Goal: Task Accomplishment & Management: Use online tool/utility

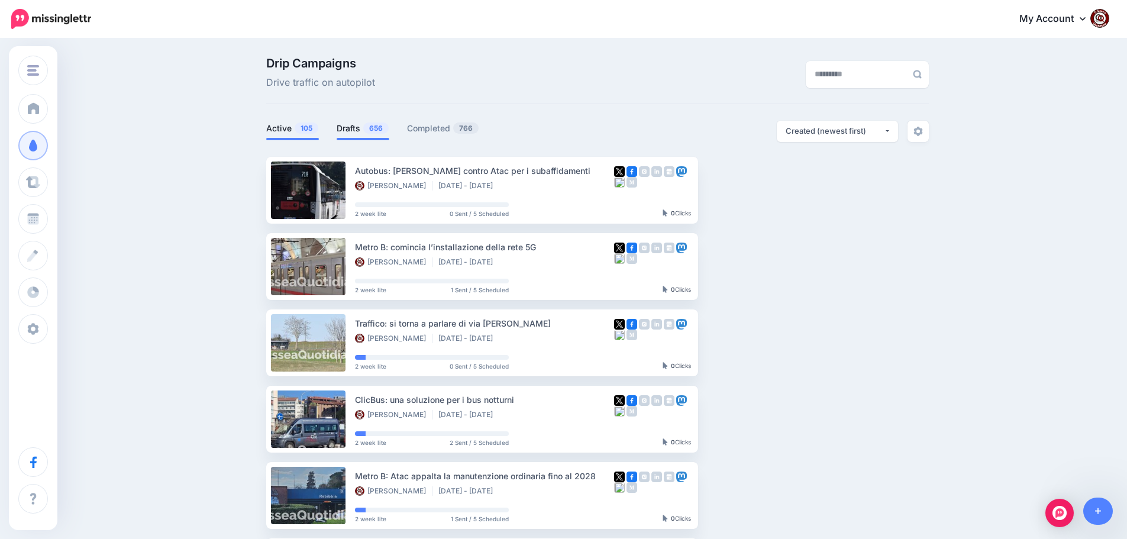
click at [373, 125] on span "656" at bounding box center [375, 127] width 25 height 11
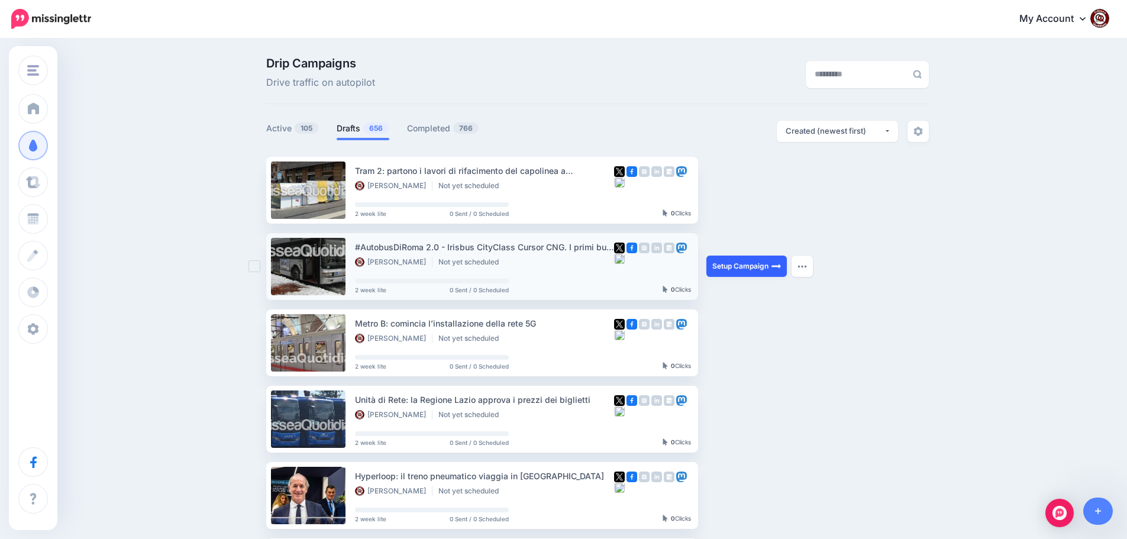
click at [754, 267] on link "Setup Campaign" at bounding box center [746, 266] width 80 height 21
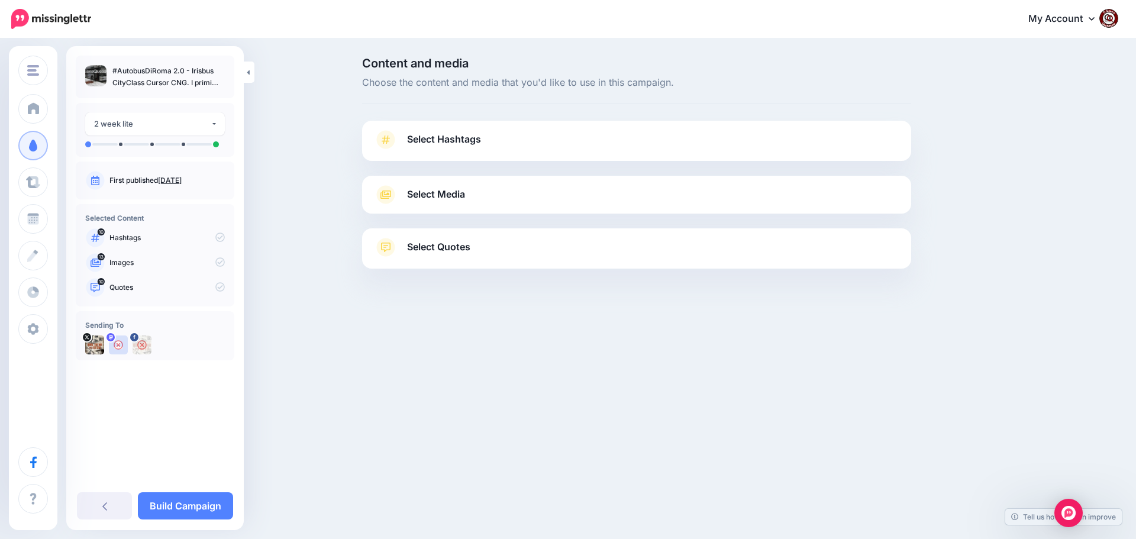
click at [431, 131] on span "Select Hashtags" at bounding box center [444, 139] width 74 height 16
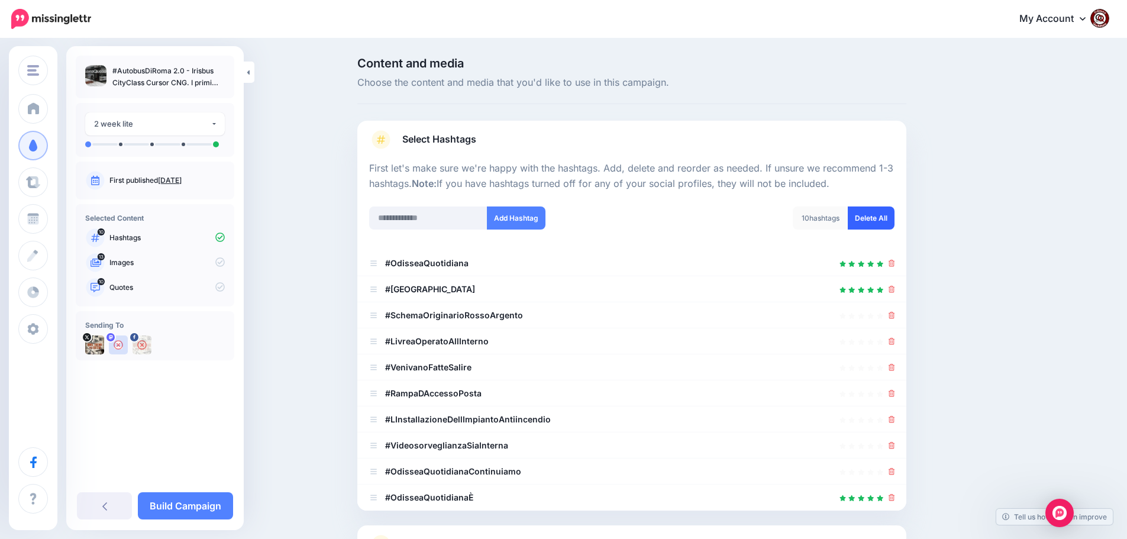
click at [876, 224] on link "Delete All" at bounding box center [871, 217] width 47 height 23
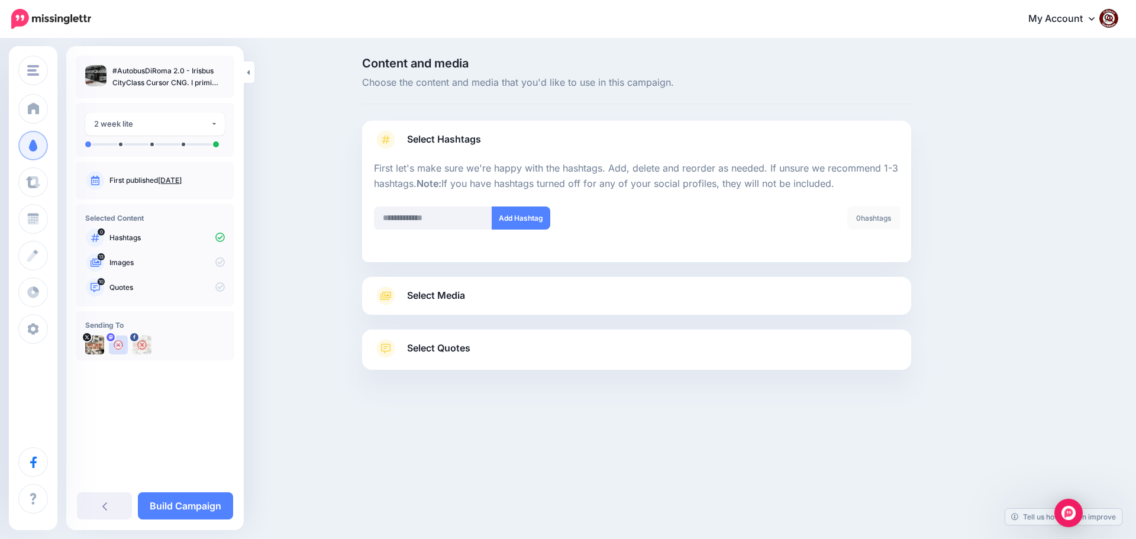
click at [438, 291] on span "Select Media" at bounding box center [436, 296] width 58 height 16
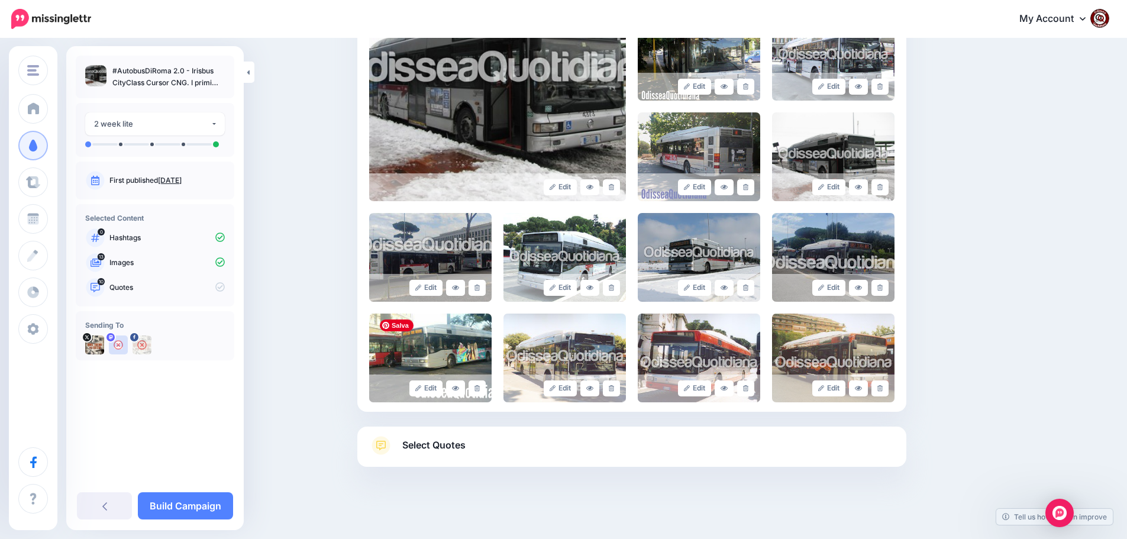
scroll to position [301, 0]
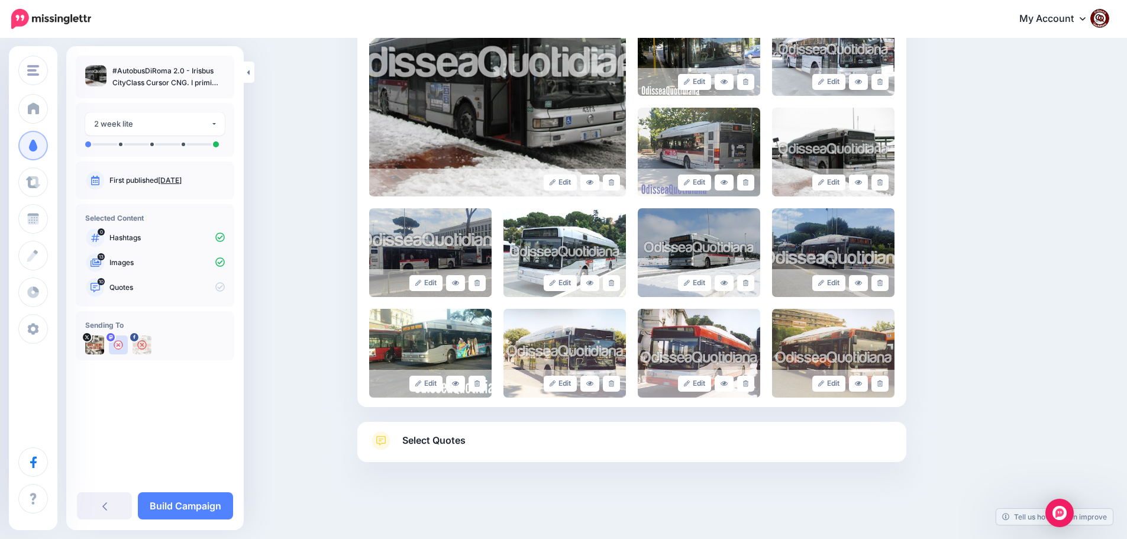
click at [444, 434] on span "Select Quotes" at bounding box center [433, 440] width 63 height 16
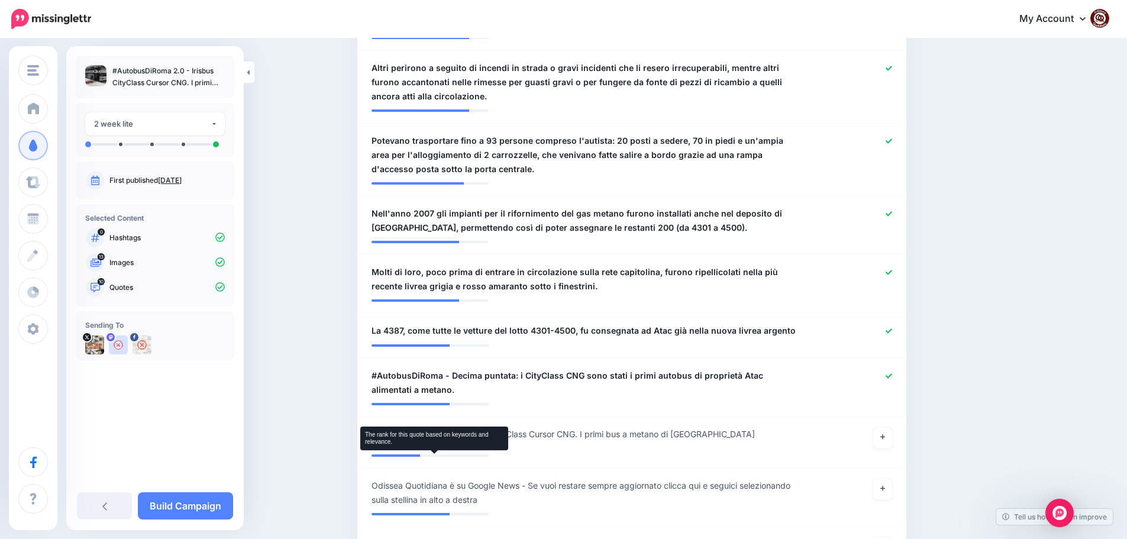
scroll to position [656, 0]
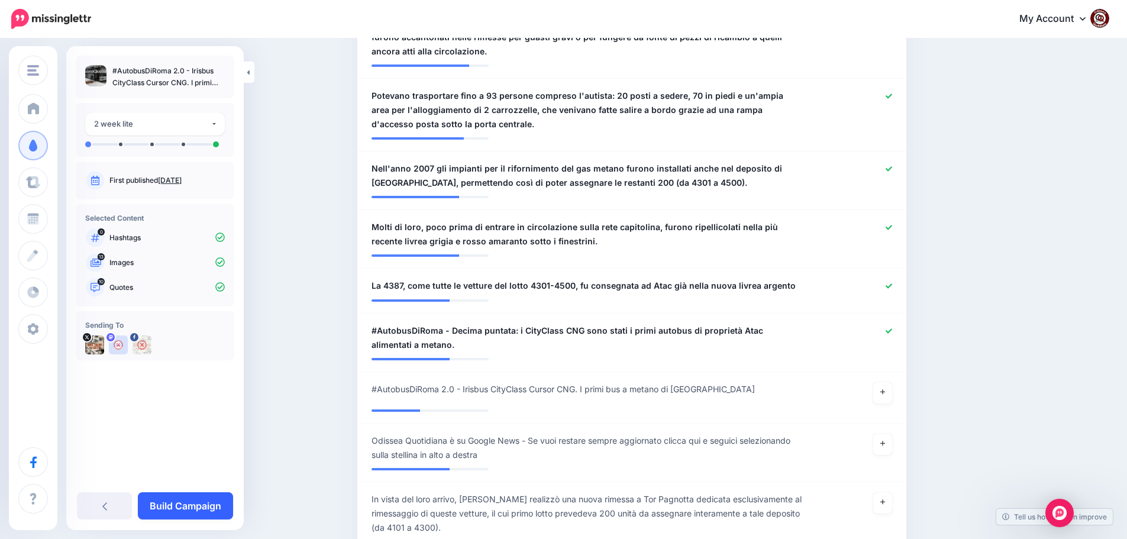
click at [185, 506] on link "Build Campaign" at bounding box center [185, 505] width 95 height 27
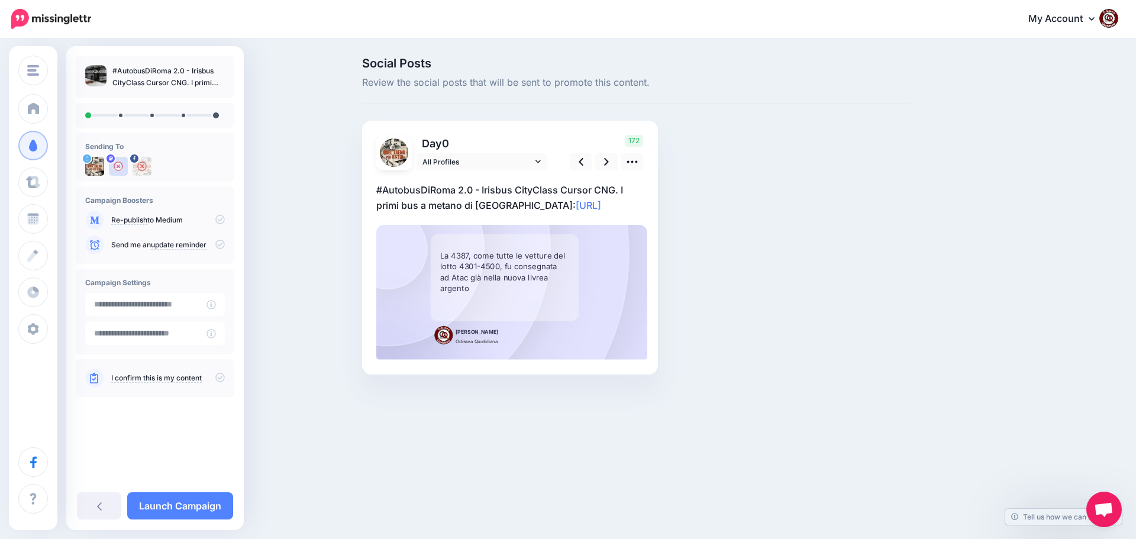
click at [607, 208] on p "#AutobusDiRoma 2.0 - Irisbus CityClass Cursor CNG. I primi bus a metano di Atac…" at bounding box center [509, 197] width 267 height 31
drag, startPoint x: 601, startPoint y: 208, endPoint x: 346, endPoint y: 179, distance: 256.6
click at [346, 179] on div "Social Posts Review the social posts that will be sent to promote this content.…" at bounding box center [568, 234] width 1136 height 388
paste textarea "**********"
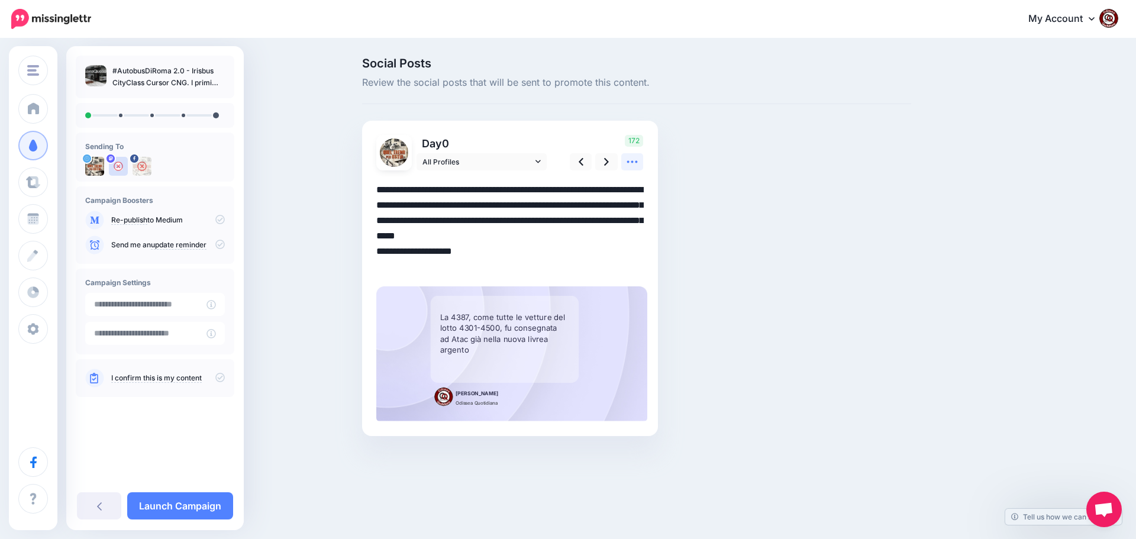
click at [633, 166] on icon at bounding box center [632, 162] width 12 height 12
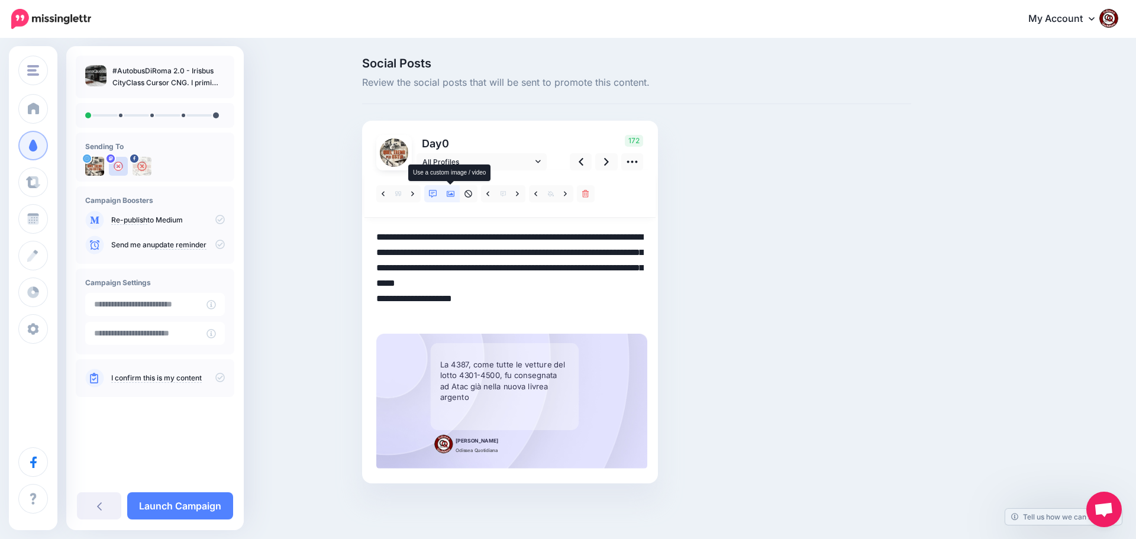
click at [450, 195] on icon at bounding box center [451, 194] width 8 height 6
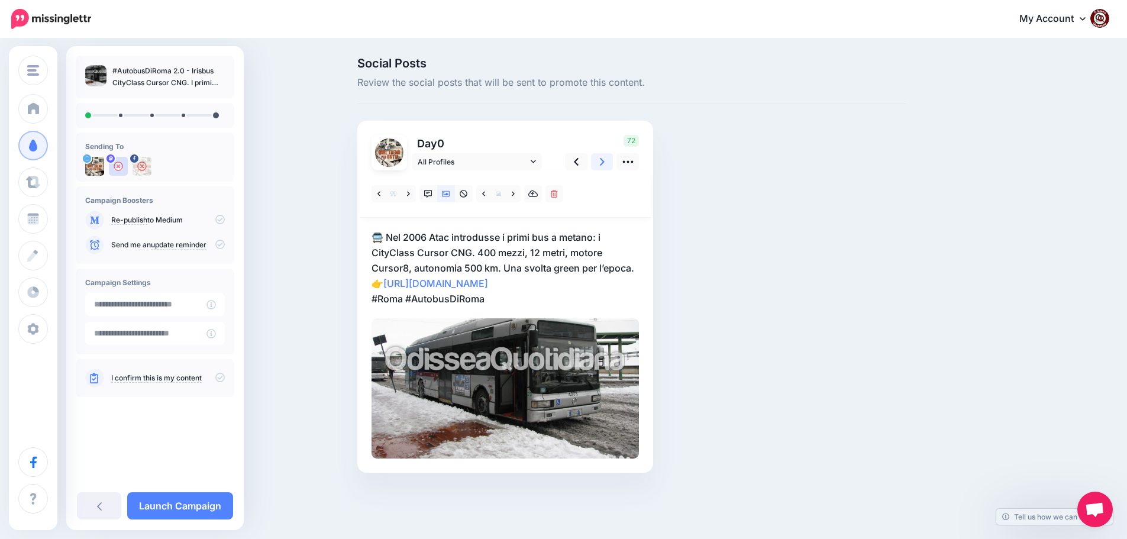
click at [605, 160] on icon at bounding box center [602, 162] width 5 height 8
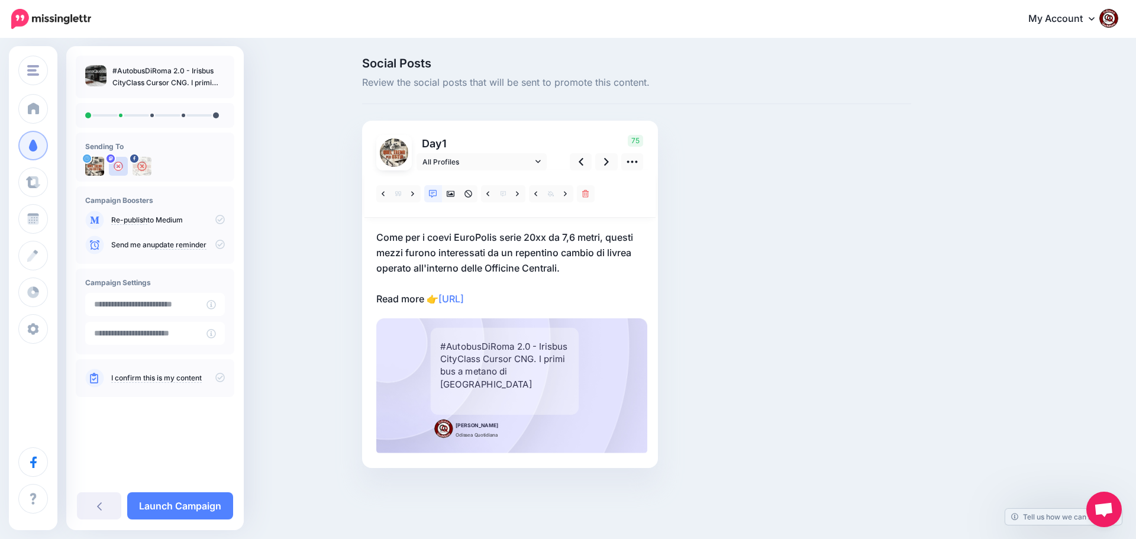
click at [541, 302] on p "Come per i coevi EuroPolis serie 20xx da 7,6 metri, questi mezzi furono interes…" at bounding box center [509, 268] width 267 height 77
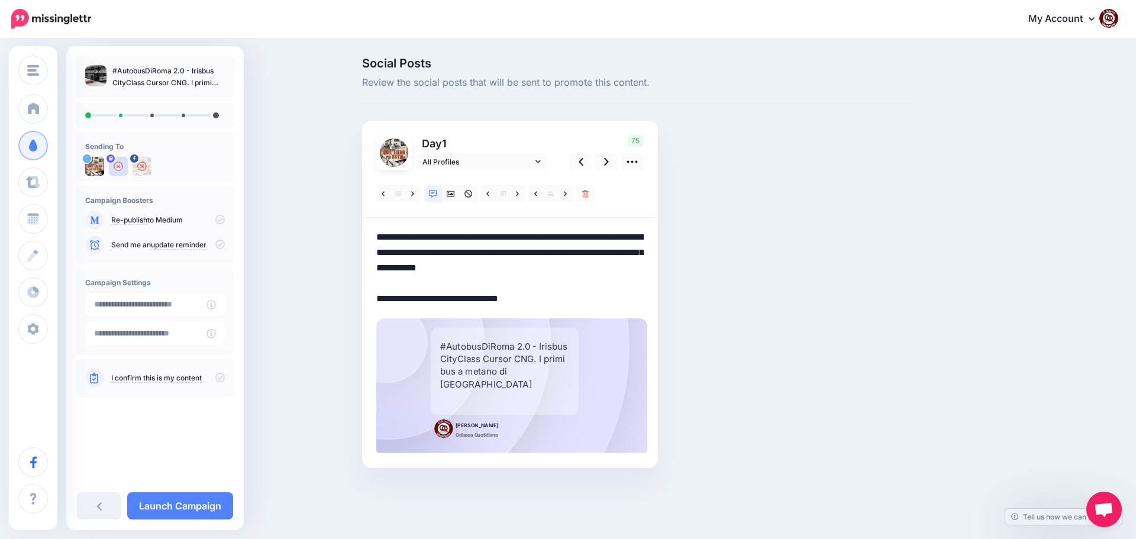
drag, startPoint x: 539, startPoint y: 300, endPoint x: 343, endPoint y: 232, distance: 207.3
click at [343, 232] on div "Social Posts Review the social posts that will be sent to promote this content.…" at bounding box center [568, 281] width 1136 height 482
paste textarea "**********"
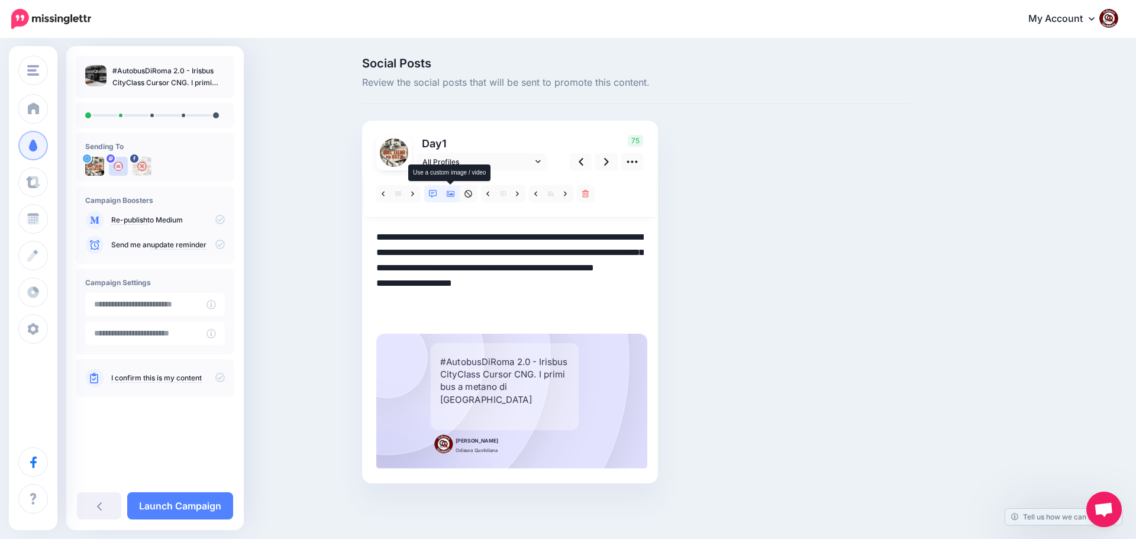
click at [453, 188] on link at bounding box center [451, 193] width 18 height 17
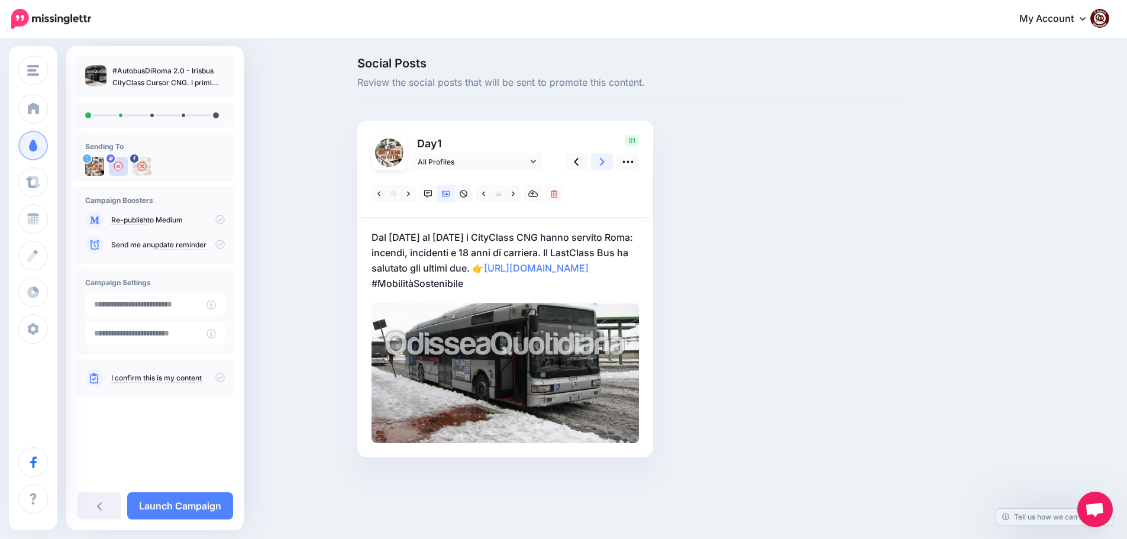
click at [604, 162] on icon at bounding box center [602, 162] width 5 height 12
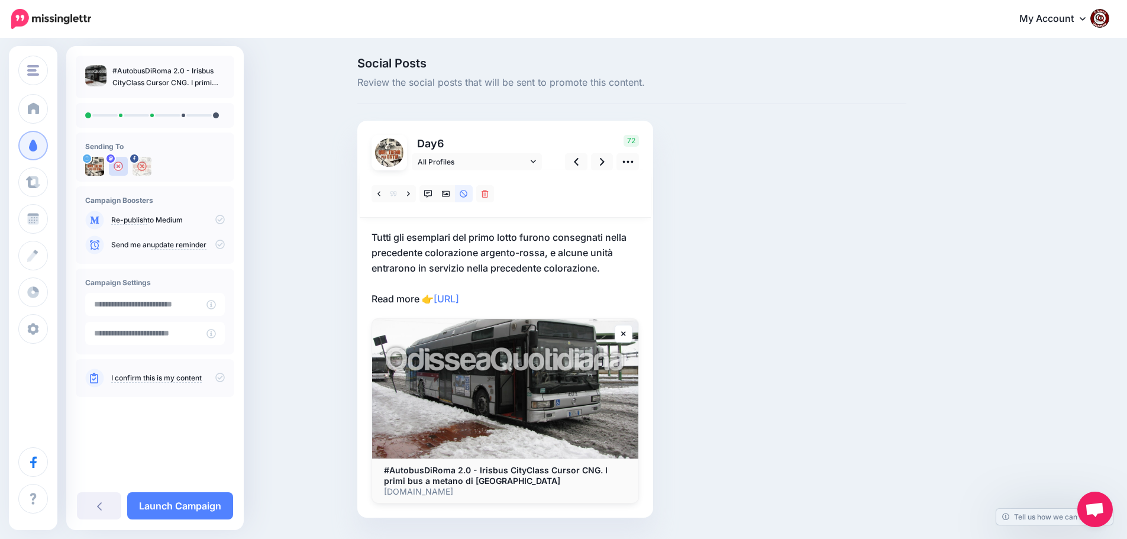
click at [540, 299] on p "Tutti gli esemplari del primo lotto furono consegnati nella precedente colorazi…" at bounding box center [505, 268] width 267 height 77
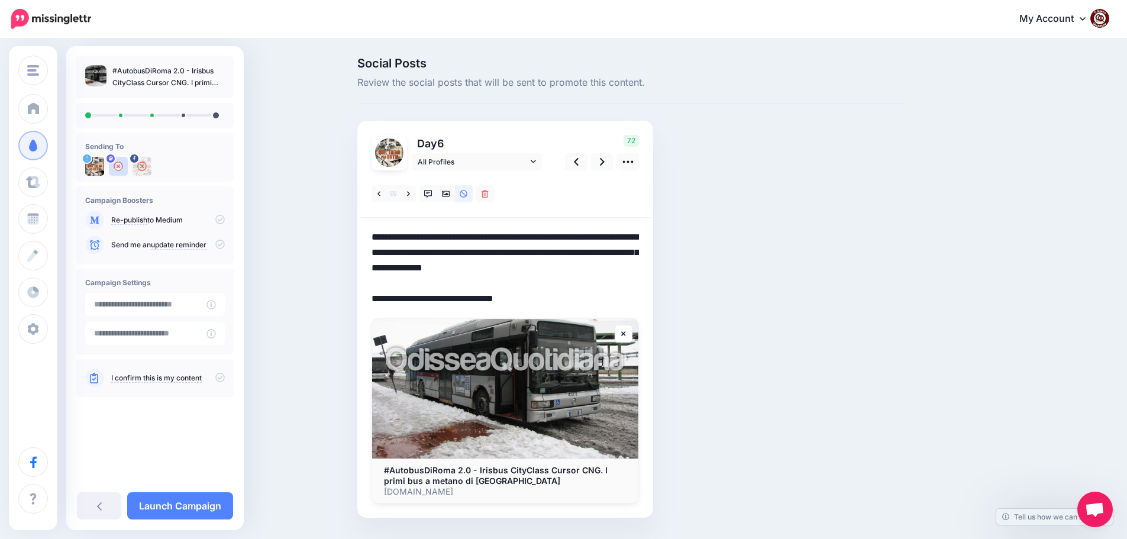
drag, startPoint x: 540, startPoint y: 299, endPoint x: 351, endPoint y: 232, distance: 200.6
click at [341, 233] on div "Social Posts Review the social posts that will be sent to promote this content.…" at bounding box center [563, 305] width 1127 height 531
paste textarea "**********"
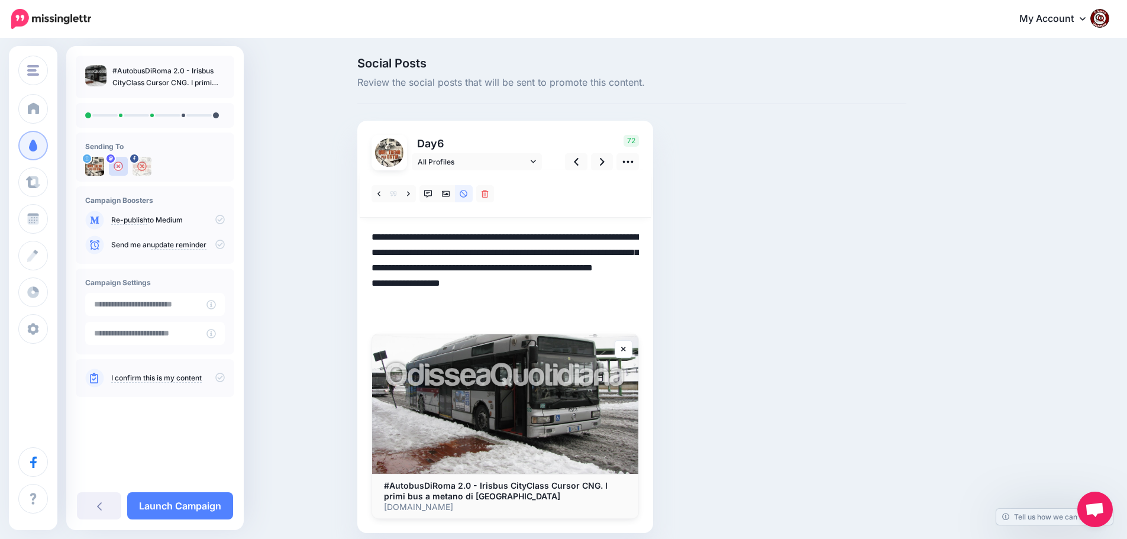
click at [514, 269] on textarea "**********" at bounding box center [505, 276] width 267 height 92
click at [612, 160] on link at bounding box center [602, 161] width 22 height 17
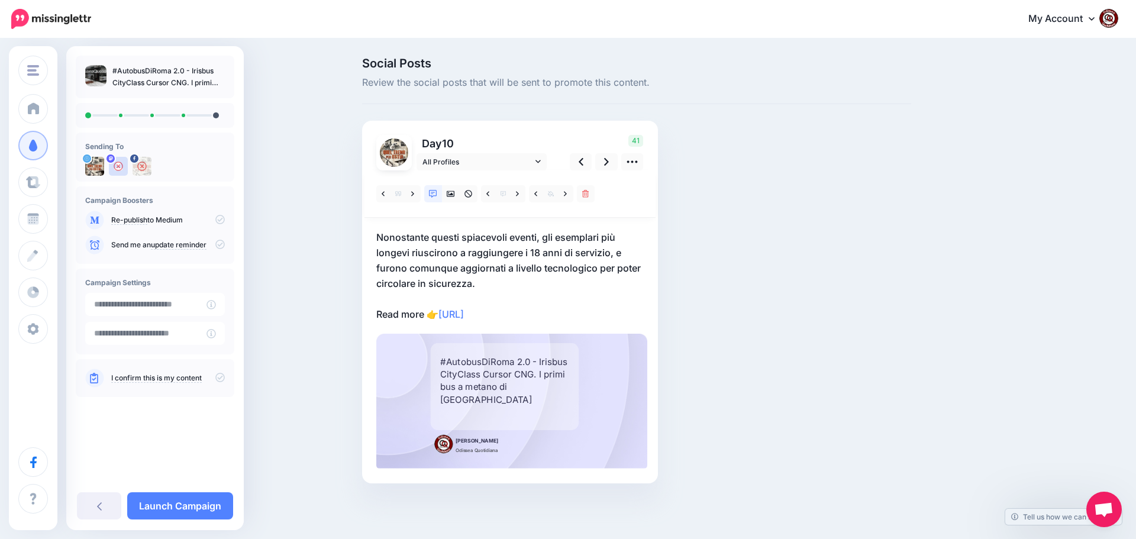
click at [543, 309] on p "Nonostante questi spiacevoli eventi, gli esemplari più longevi riuscirono a rag…" at bounding box center [509, 276] width 267 height 92
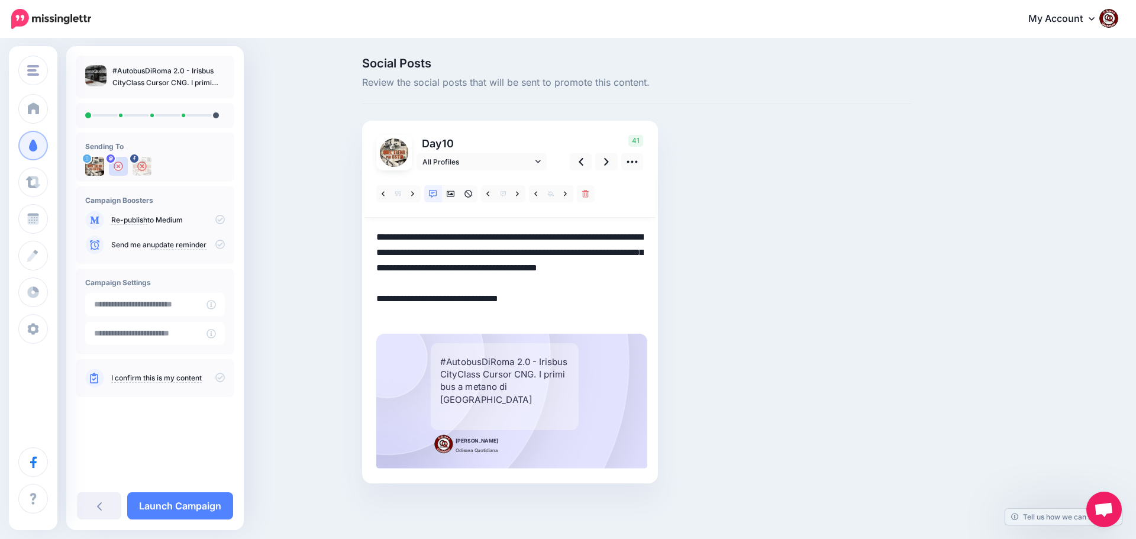
drag, startPoint x: 533, startPoint y: 314, endPoint x: 361, endPoint y: 233, distance: 190.0
click at [361, 233] on div "Social Posts Review the social posts that will be sent to promote this content.…" at bounding box center [636, 287] width 567 height 461
paste textarea "**********"
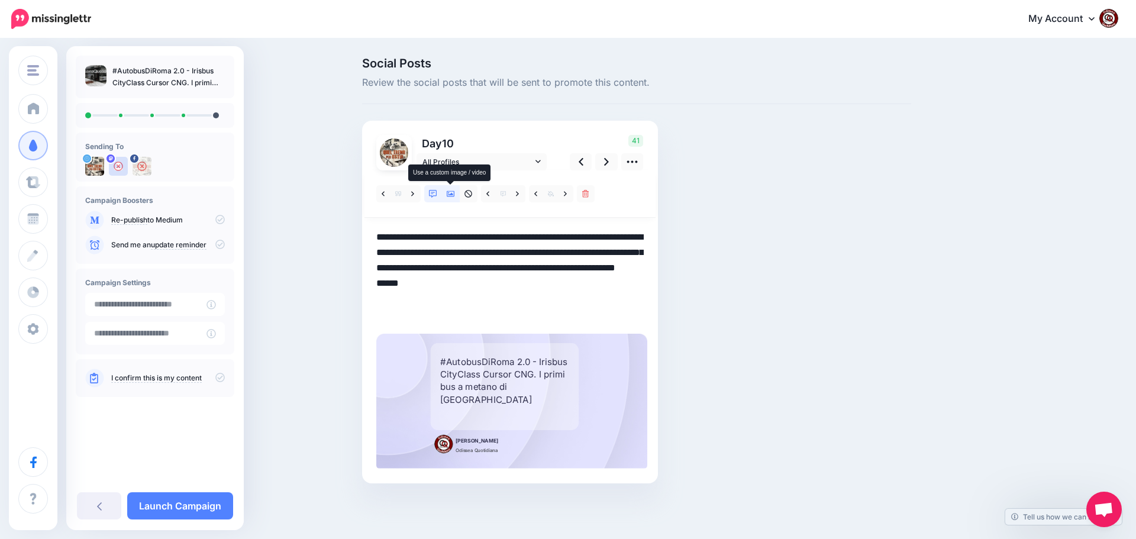
click at [454, 192] on icon at bounding box center [451, 194] width 8 height 6
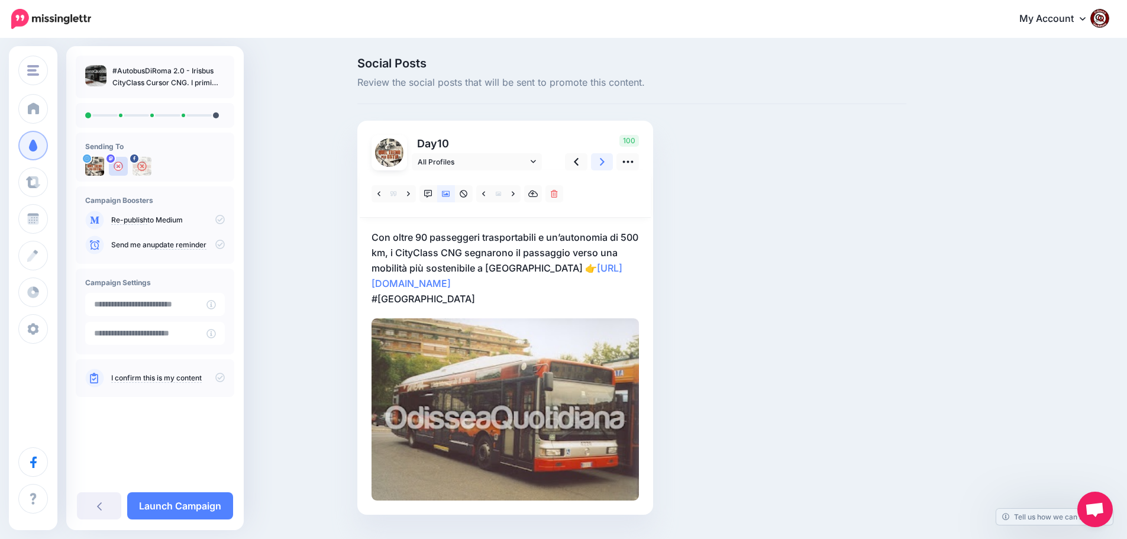
click at [605, 165] on icon at bounding box center [602, 162] width 5 height 8
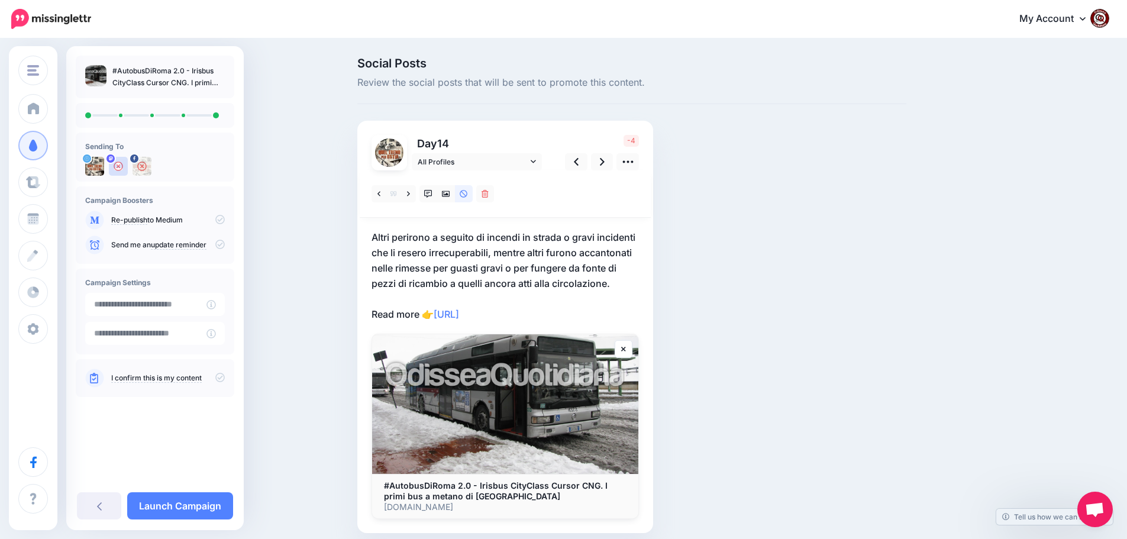
click at [537, 313] on p "Altri perirono a seguito di incendi in strada o gravi incidenti che li resero i…" at bounding box center [505, 276] width 267 height 92
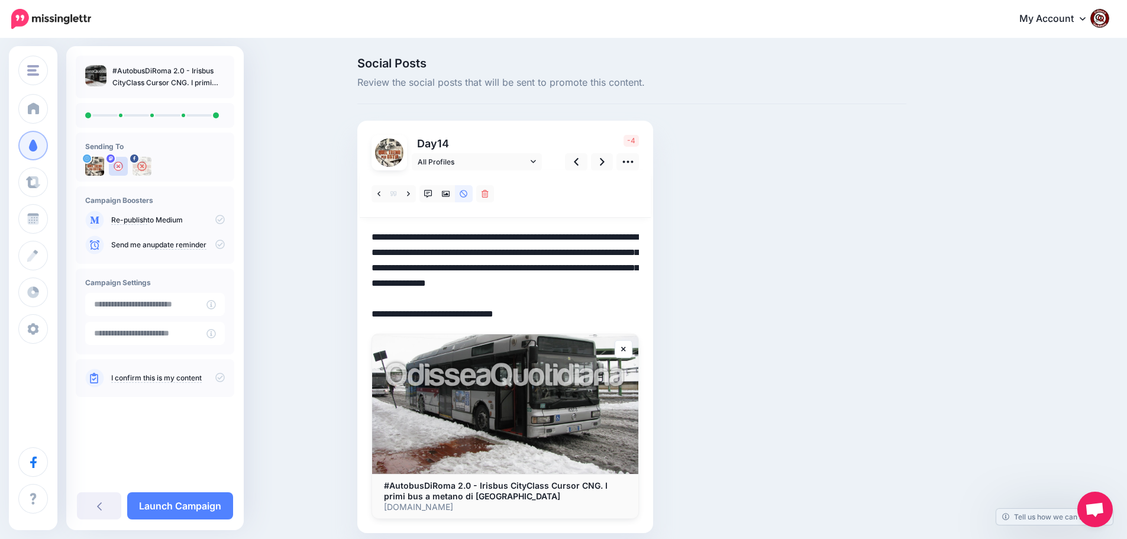
drag, startPoint x: 537, startPoint y: 313, endPoint x: 364, endPoint y: 230, distance: 191.3
click at [364, 230] on div "Day 14 All Profiles" at bounding box center [505, 327] width 296 height 412
paste textarea
click at [507, 270] on textarea "**********" at bounding box center [505, 276] width 267 height 92
type textarea "**********"
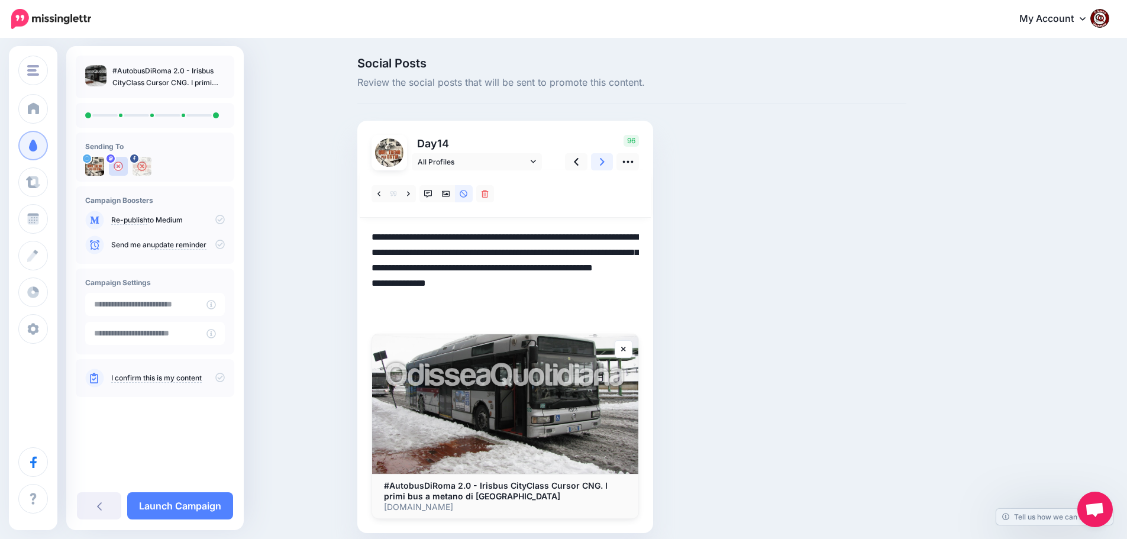
click at [605, 157] on icon at bounding box center [602, 162] width 5 height 12
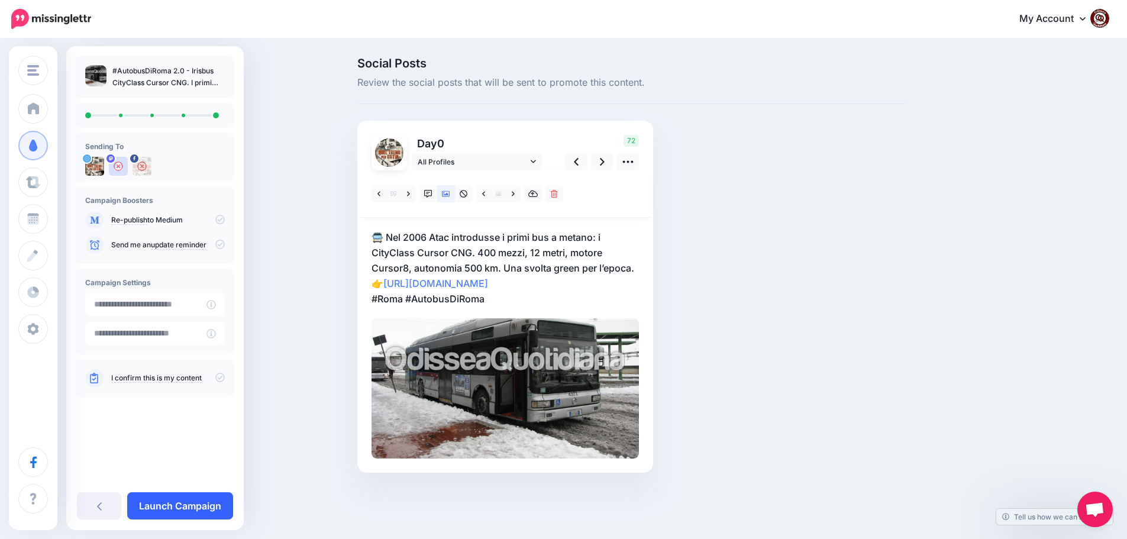
click at [179, 507] on link "Launch Campaign" at bounding box center [180, 505] width 106 height 27
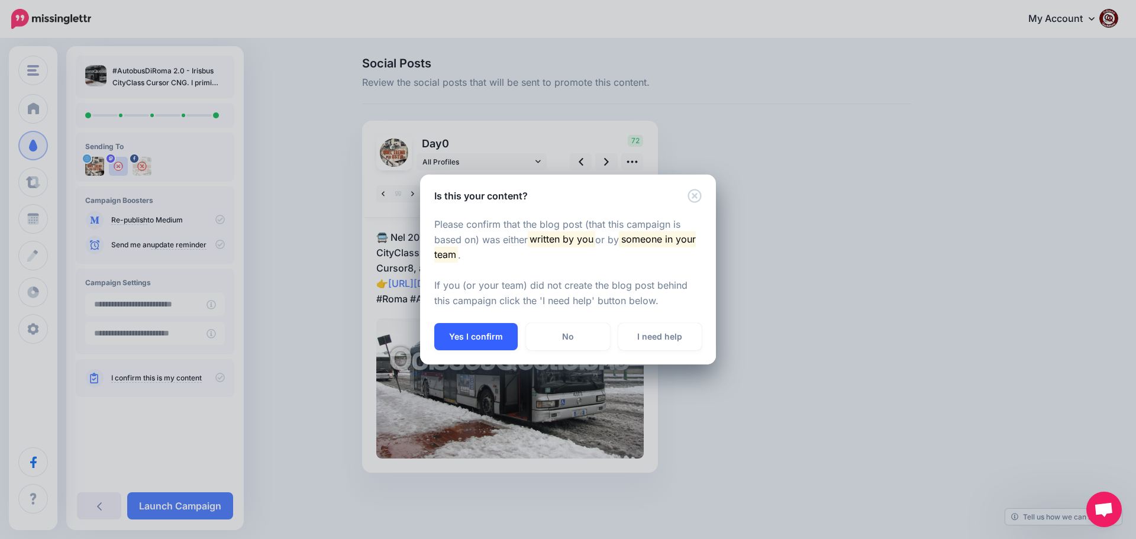
click at [486, 334] on button "Yes I confirm" at bounding box center [475, 336] width 83 height 27
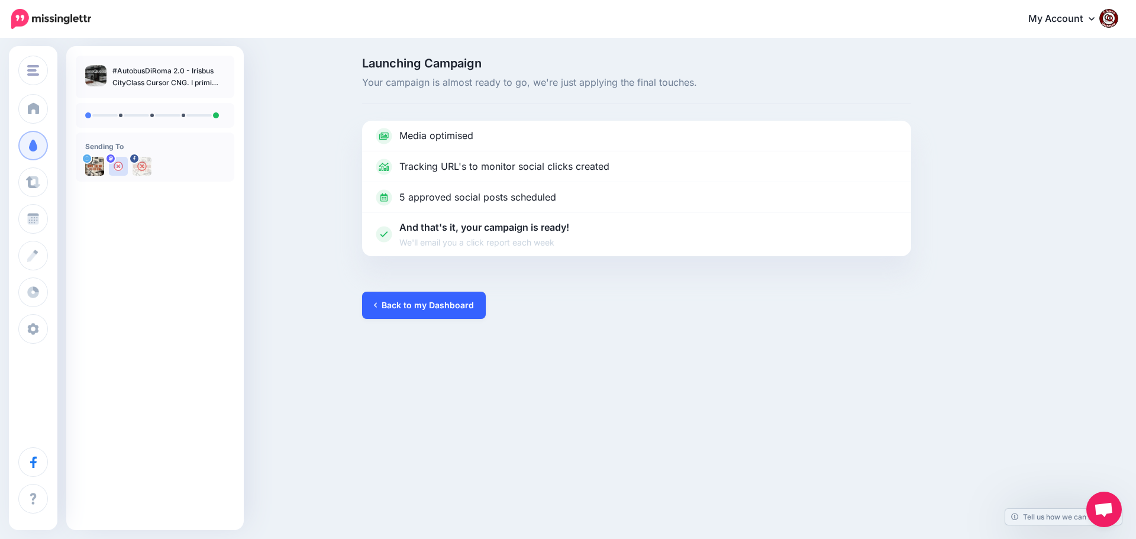
click at [422, 301] on link "Back to my Dashboard" at bounding box center [424, 305] width 124 height 27
